Goal: Obtain resource: Download file/media

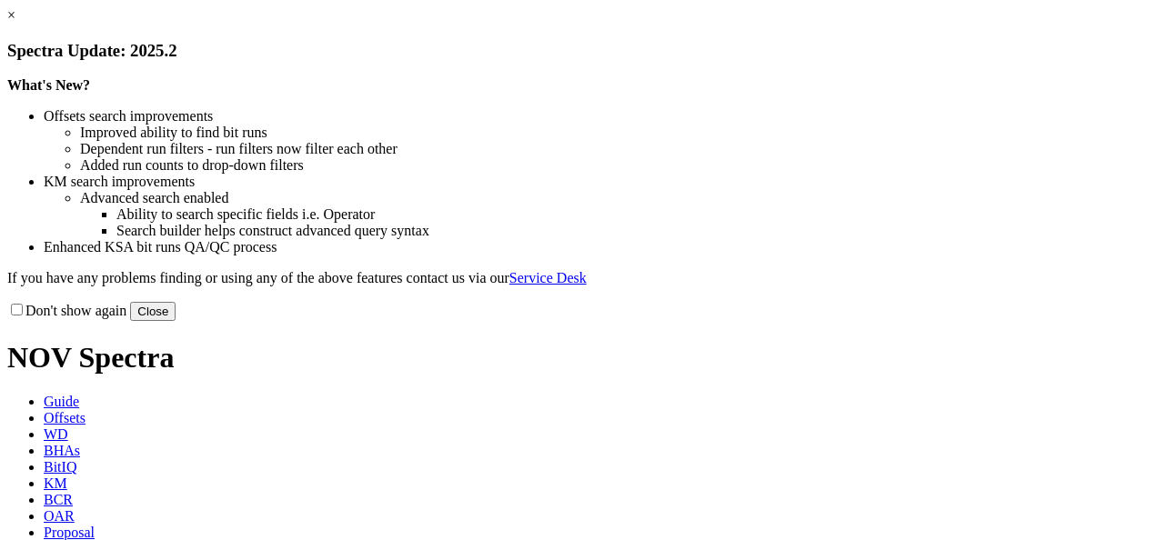
click at [15, 23] on link "×" at bounding box center [11, 14] width 8 height 15
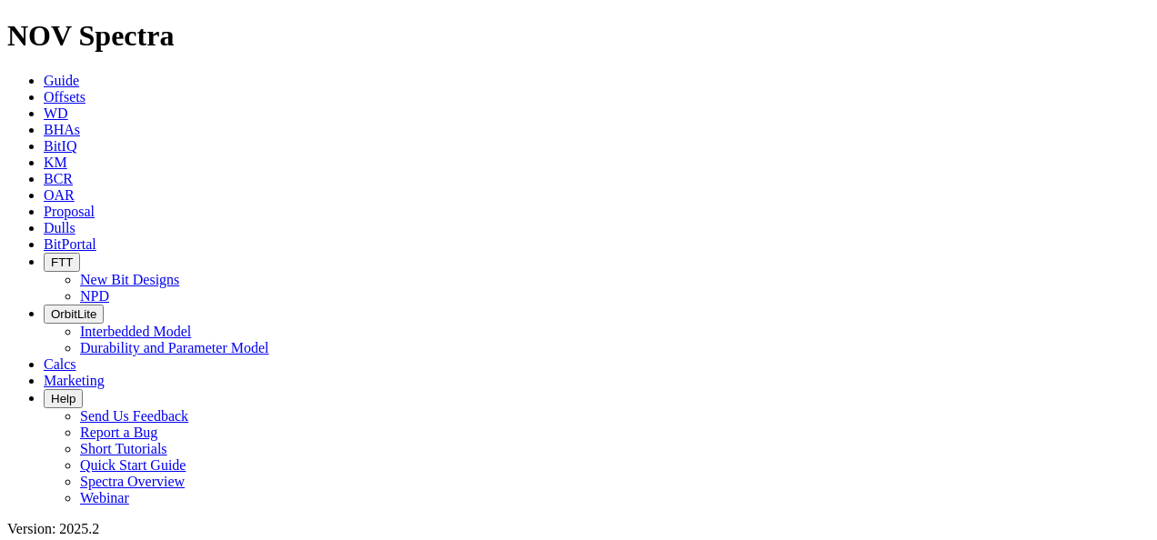
click at [85, 89] on span "Offsets" at bounding box center [65, 96] width 42 height 15
click at [96, 236] on span "BitPortal" at bounding box center [70, 243] width 53 height 15
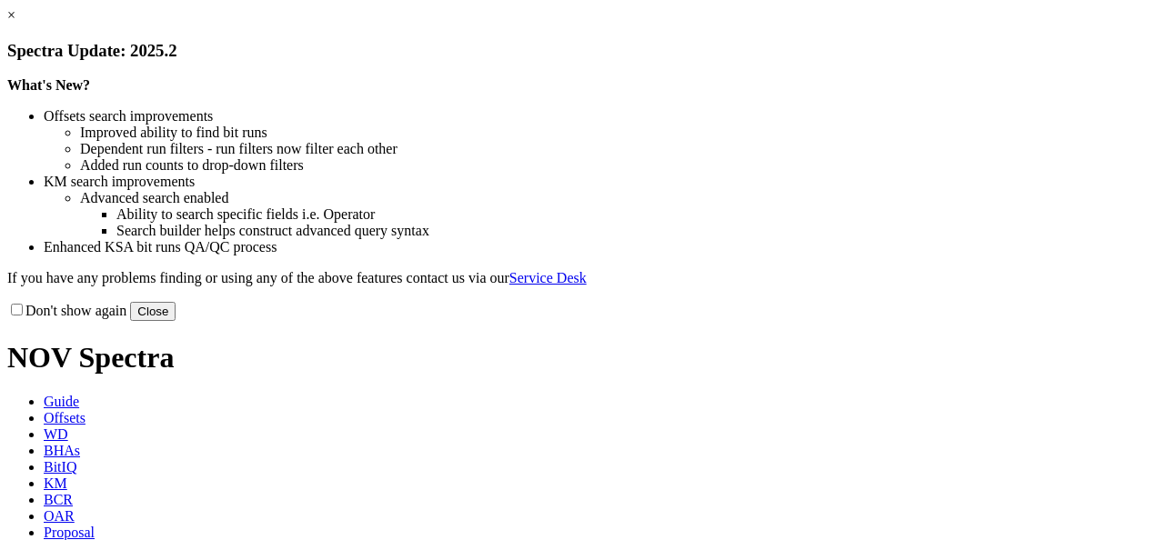
click at [175, 321] on button "Close" at bounding box center [152, 311] width 45 height 19
